Goal: Task Accomplishment & Management: Complete application form

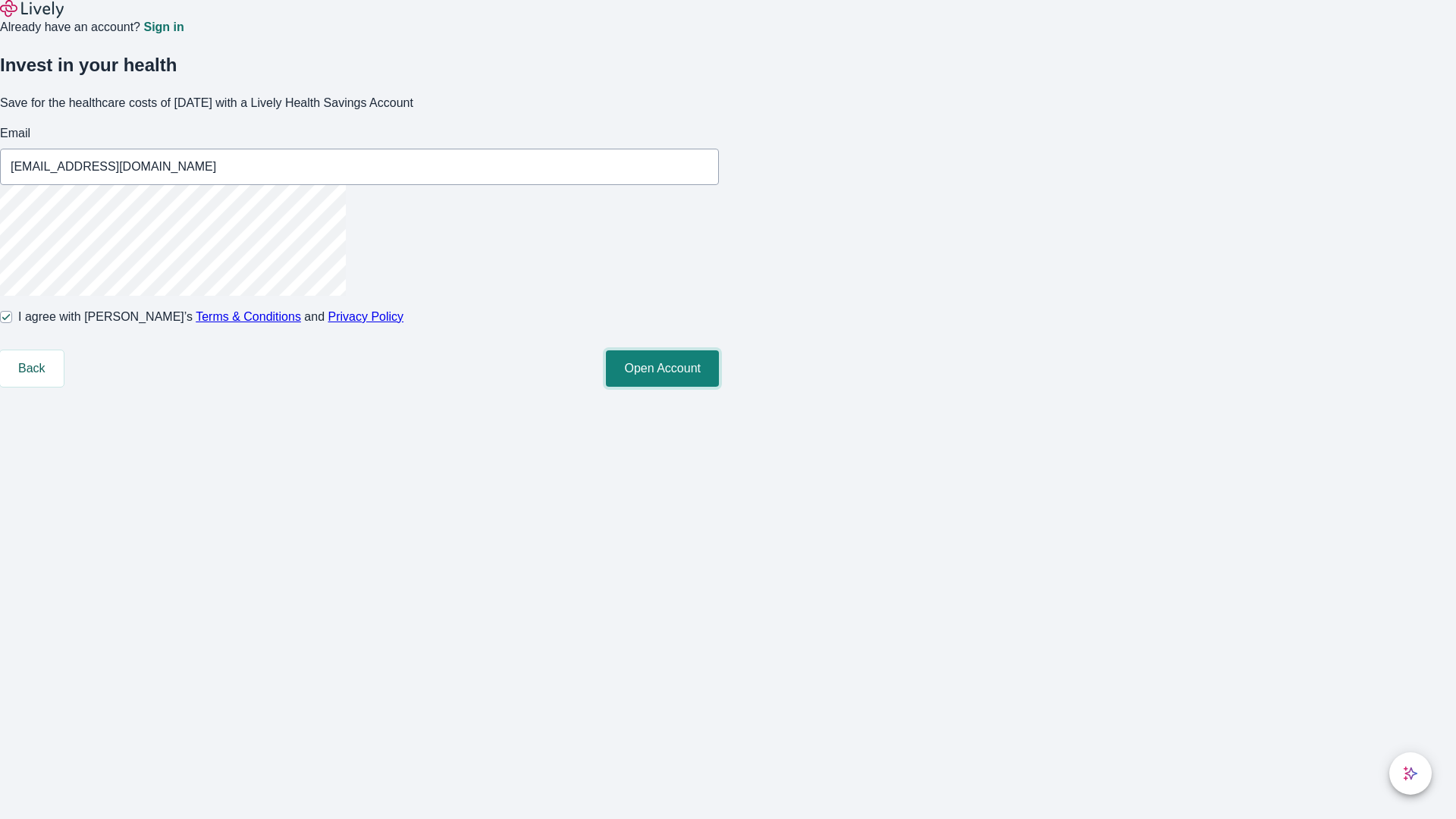
click at [719, 387] on button "Open Account" at bounding box center [662, 368] width 113 height 37
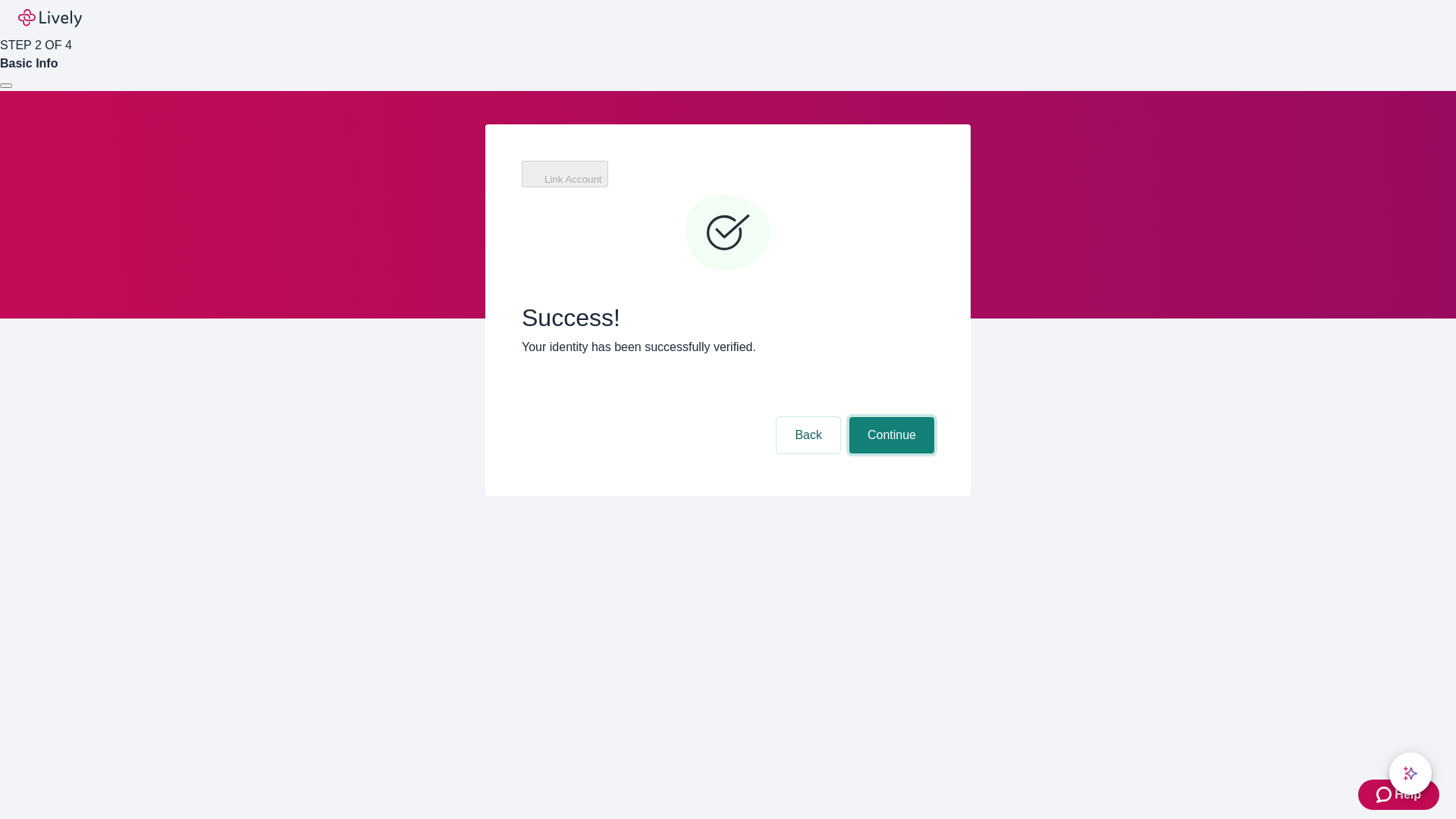
click at [889, 417] on button "Continue" at bounding box center [892, 435] width 85 height 37
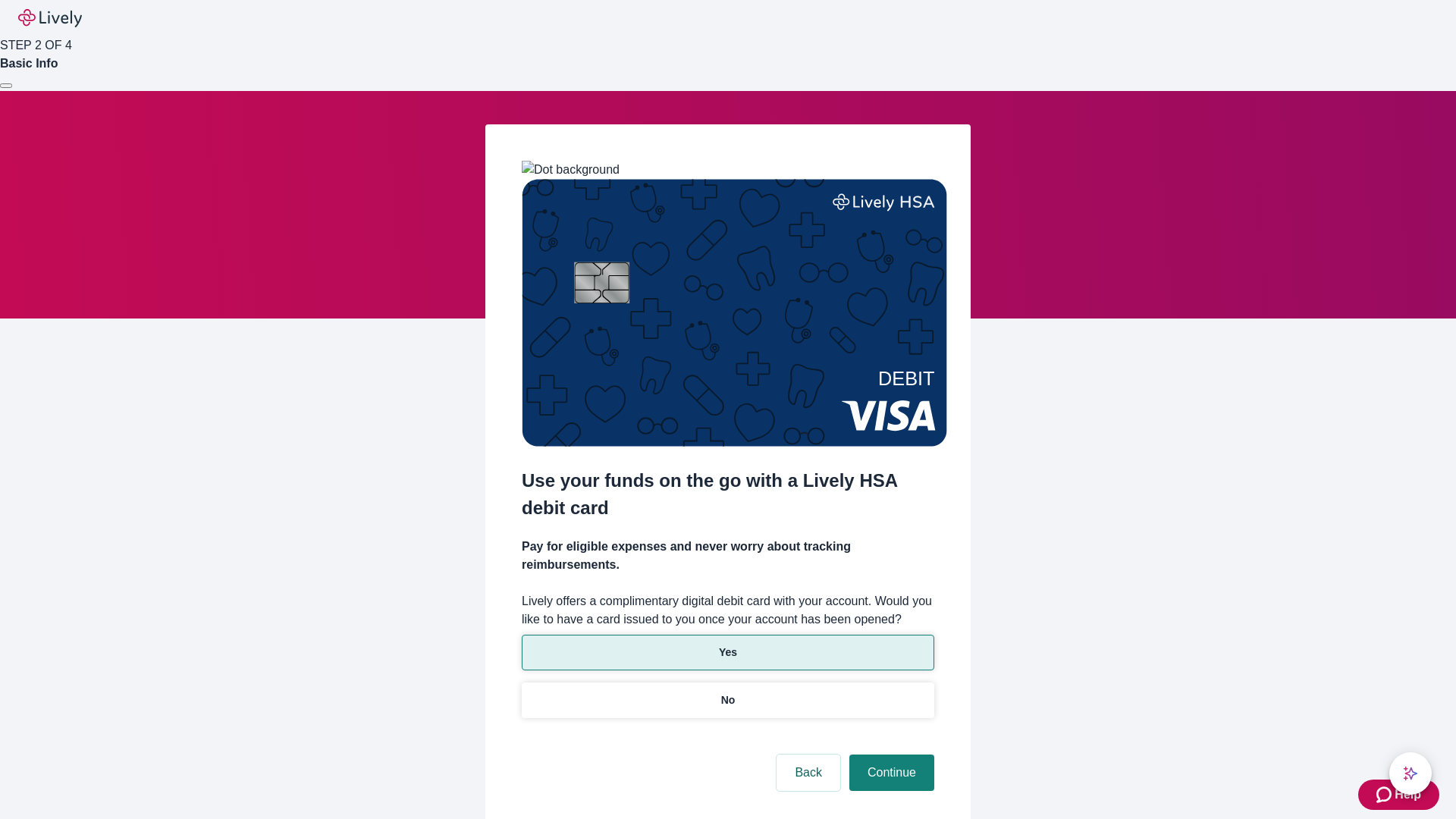
click at [727, 644] on p "Yes" at bounding box center [727, 652] width 18 height 16
click at [889, 754] on button "Continue" at bounding box center [892, 772] width 85 height 37
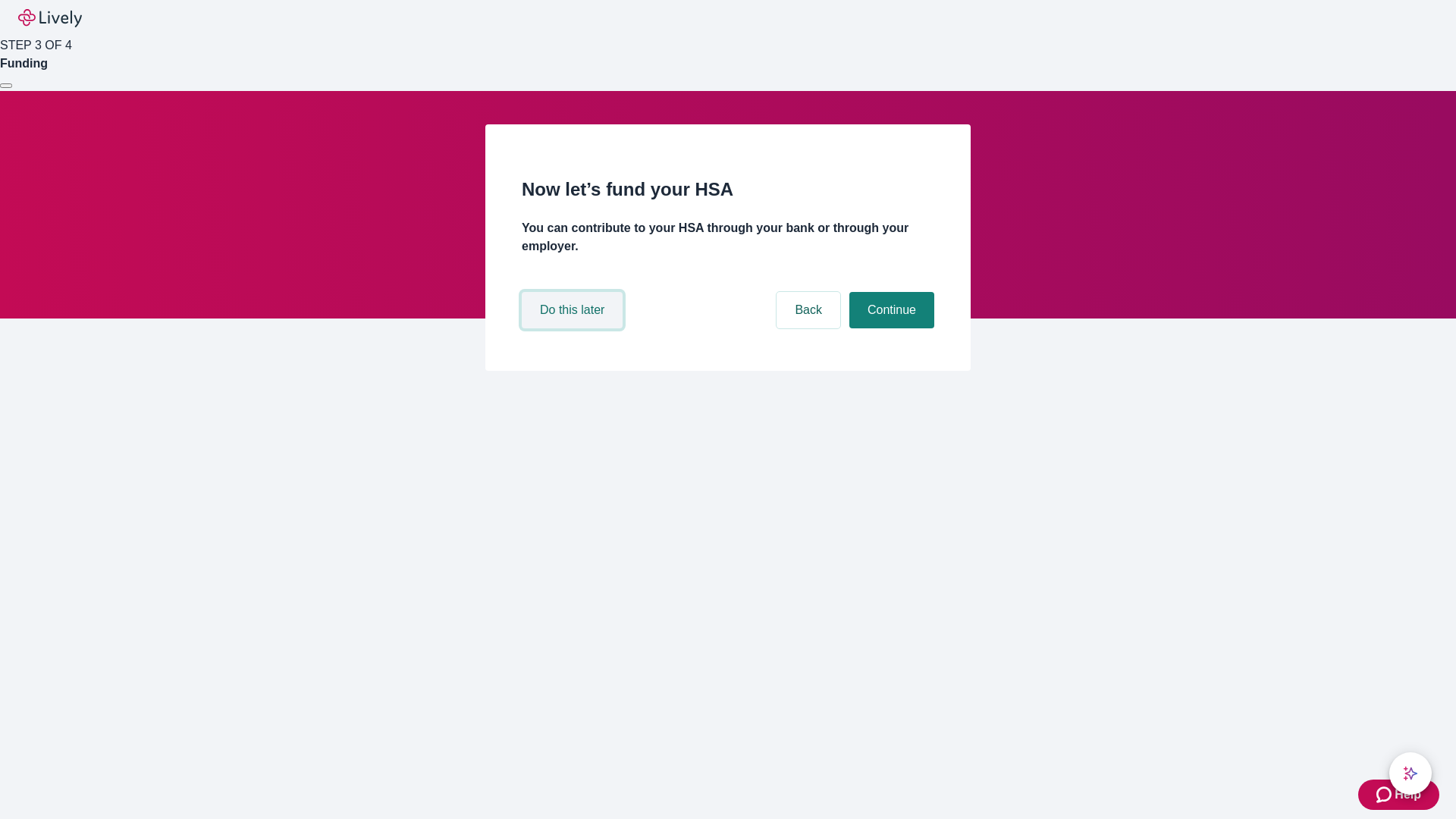
click at [574, 328] on button "Do this later" at bounding box center [571, 310] width 101 height 37
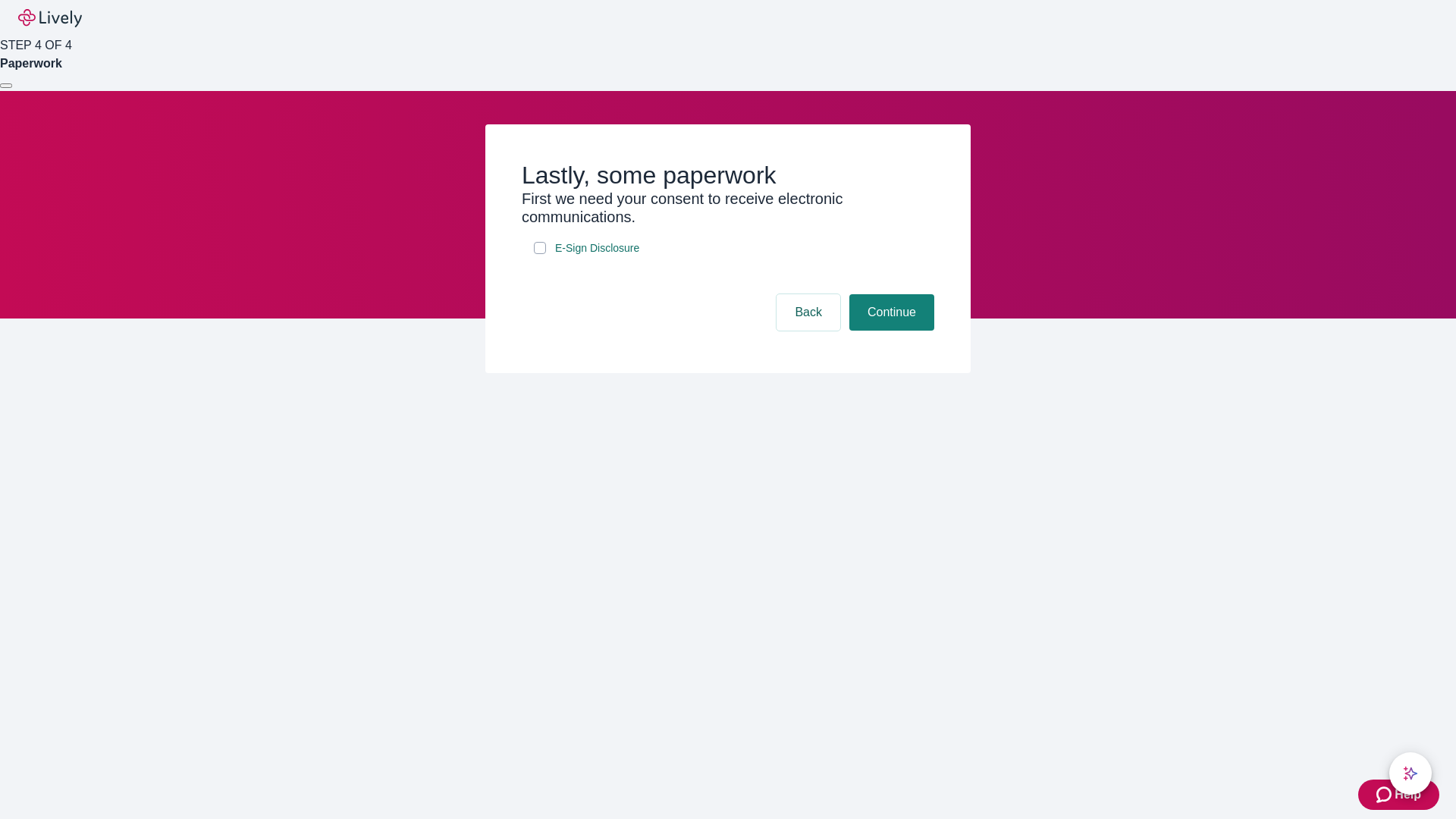
click at [540, 254] on input "E-Sign Disclosure" at bounding box center [540, 248] width 12 height 12
checkbox input "true"
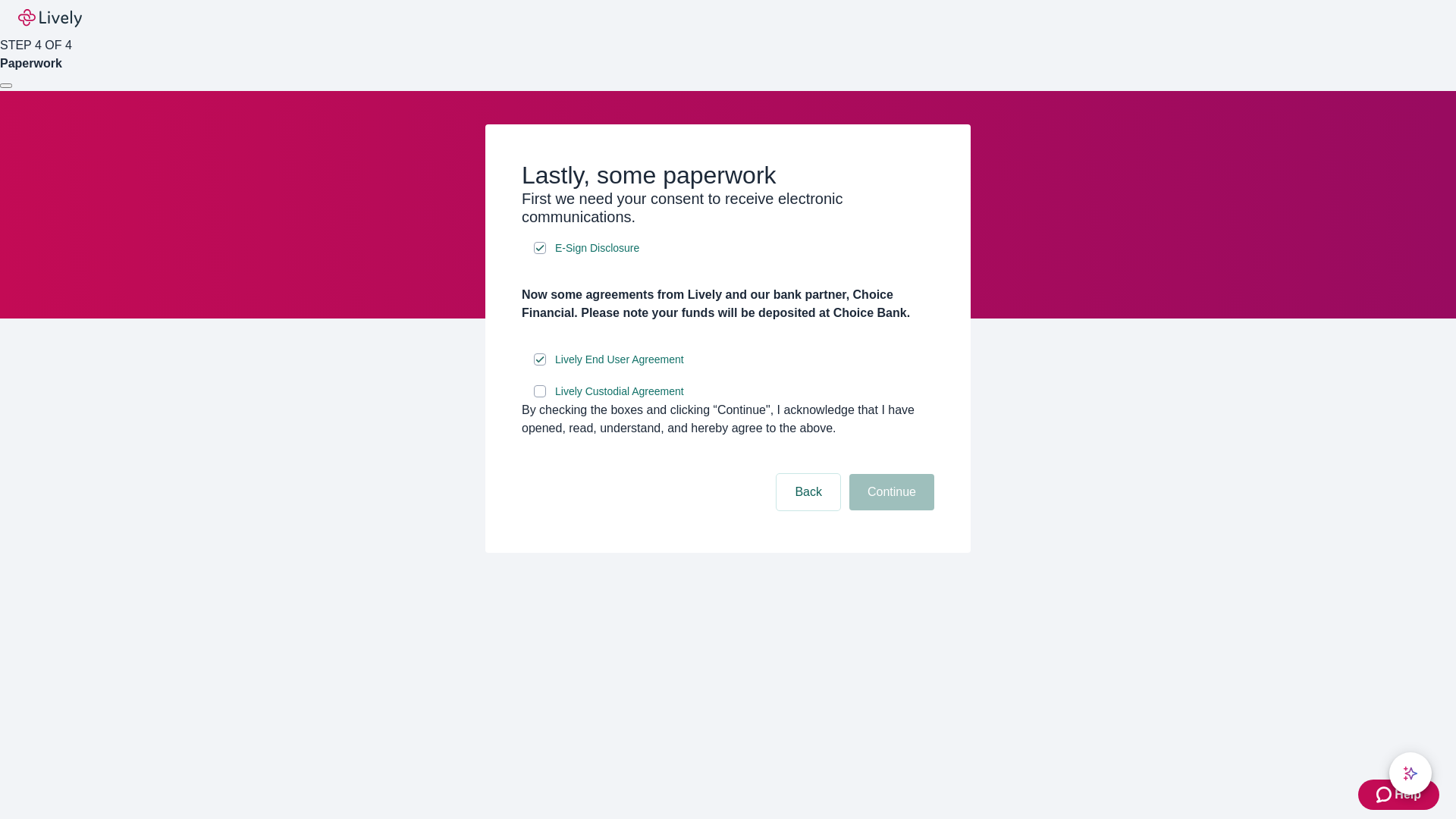
click at [540, 397] on input "Lively Custodial Agreement" at bounding box center [540, 391] width 12 height 12
checkbox input "true"
click at [889, 510] on button "Continue" at bounding box center [892, 492] width 85 height 37
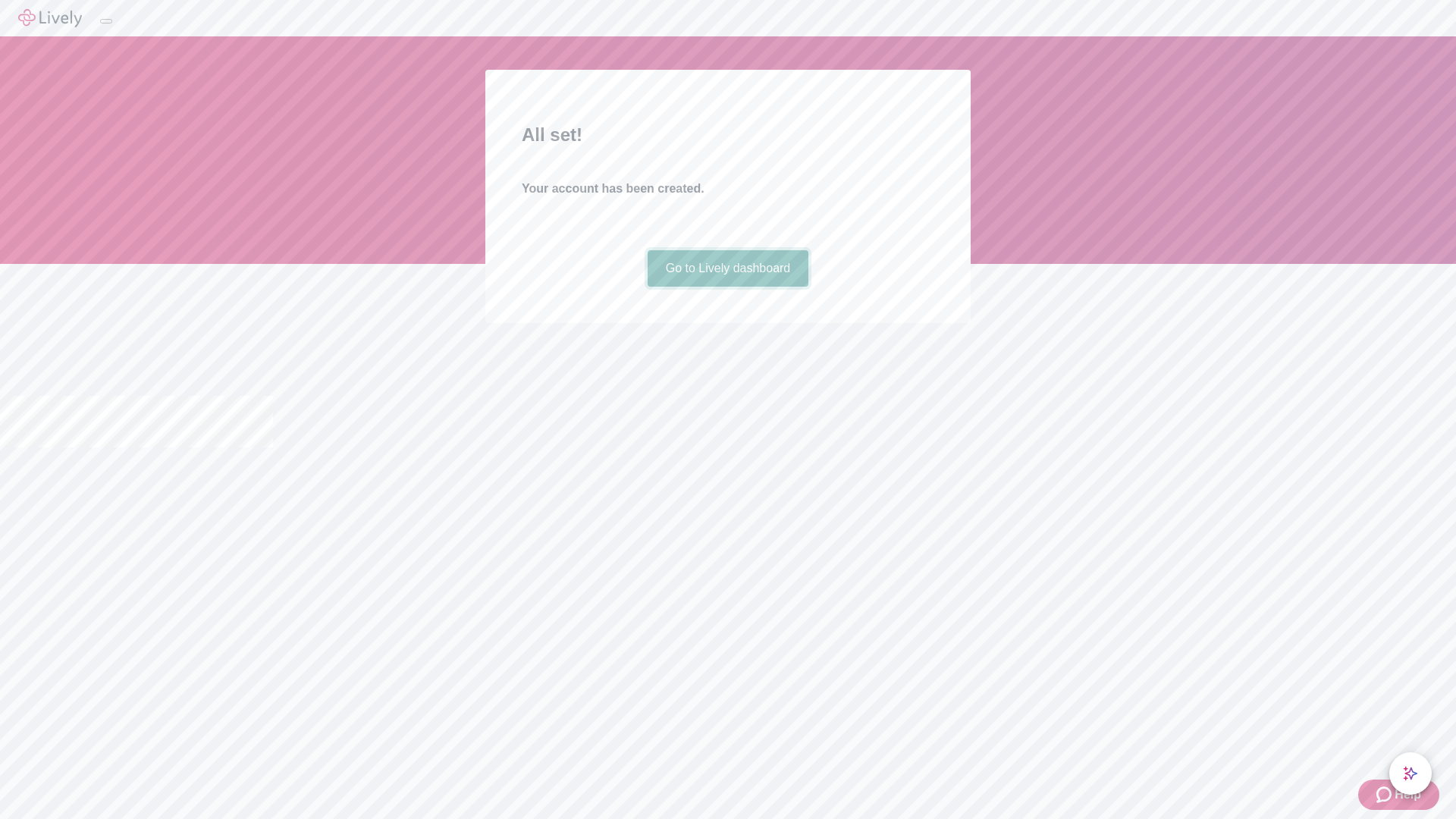
click at [727, 287] on link "Go to Lively dashboard" at bounding box center [728, 268] width 161 height 37
